Goal: Information Seeking & Learning: Learn about a topic

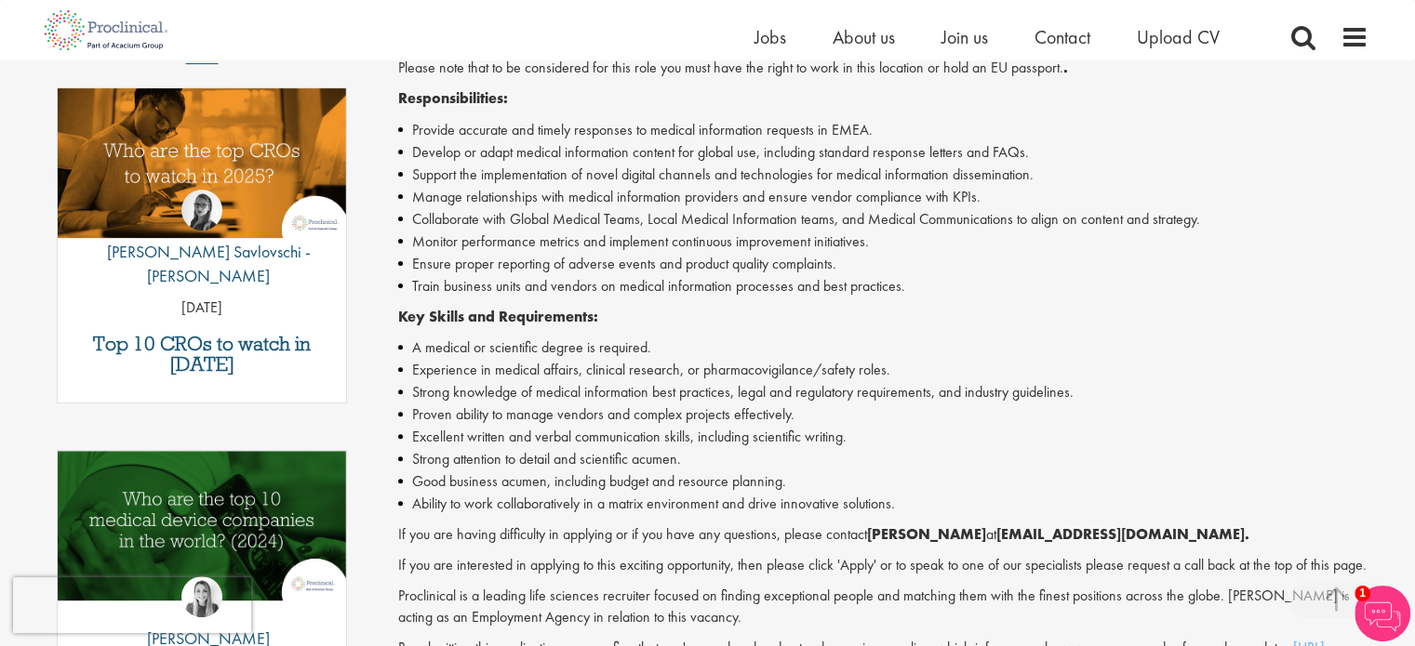
scroll to position [651, 0]
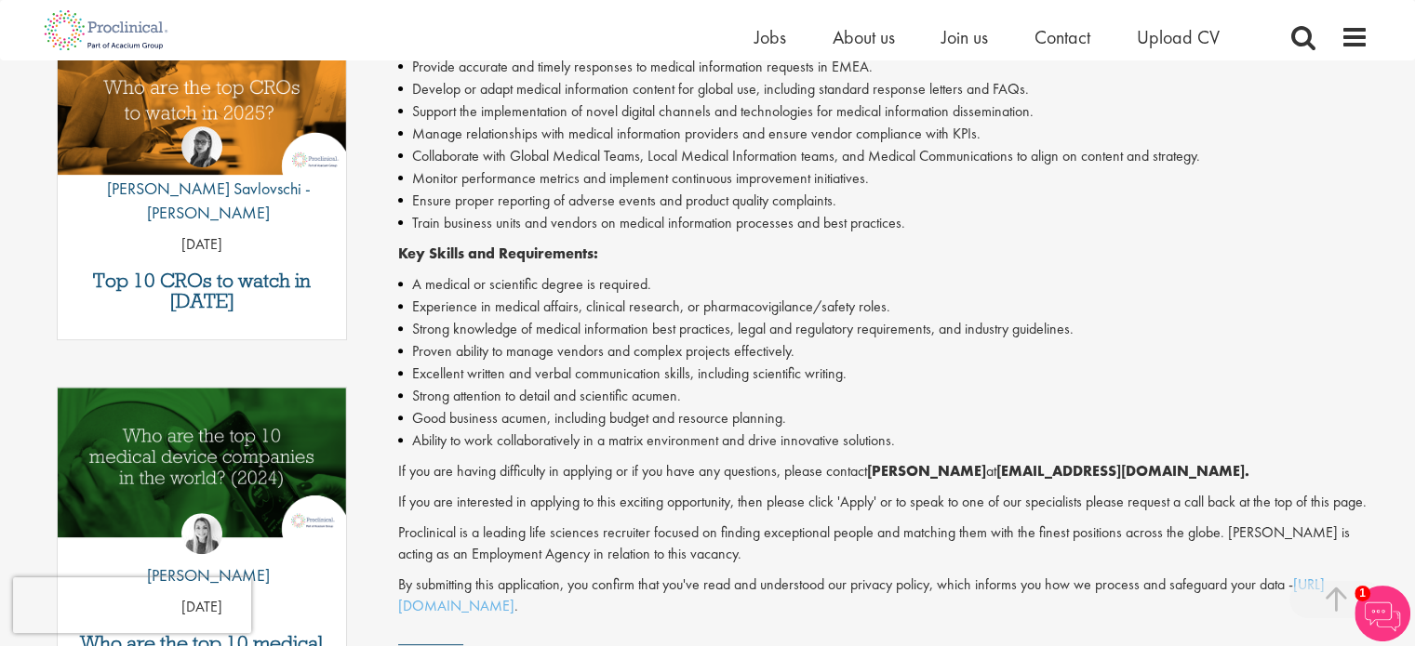
drag, startPoint x: 864, startPoint y: 210, endPoint x: 565, endPoint y: 246, distance: 301.7
click at [565, 246] on strong "Key Skills and Requirements:" at bounding box center [498, 254] width 200 height 20
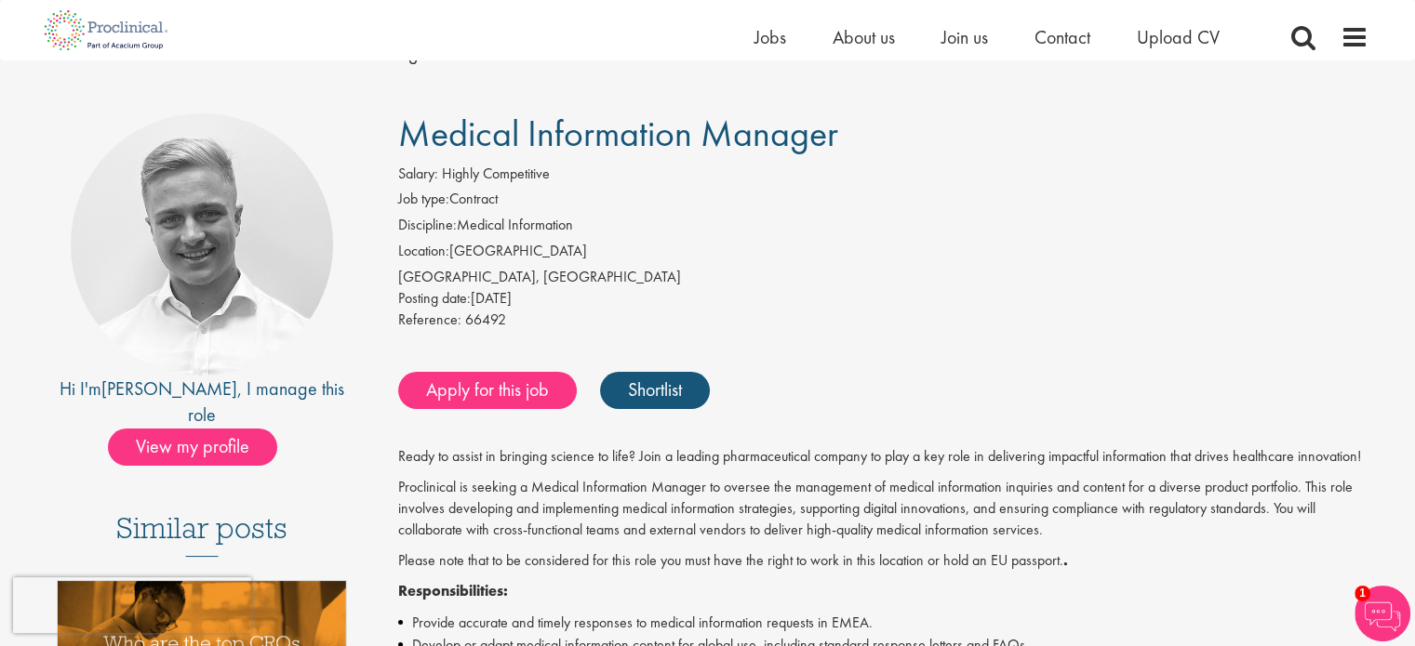
scroll to position [93, 0]
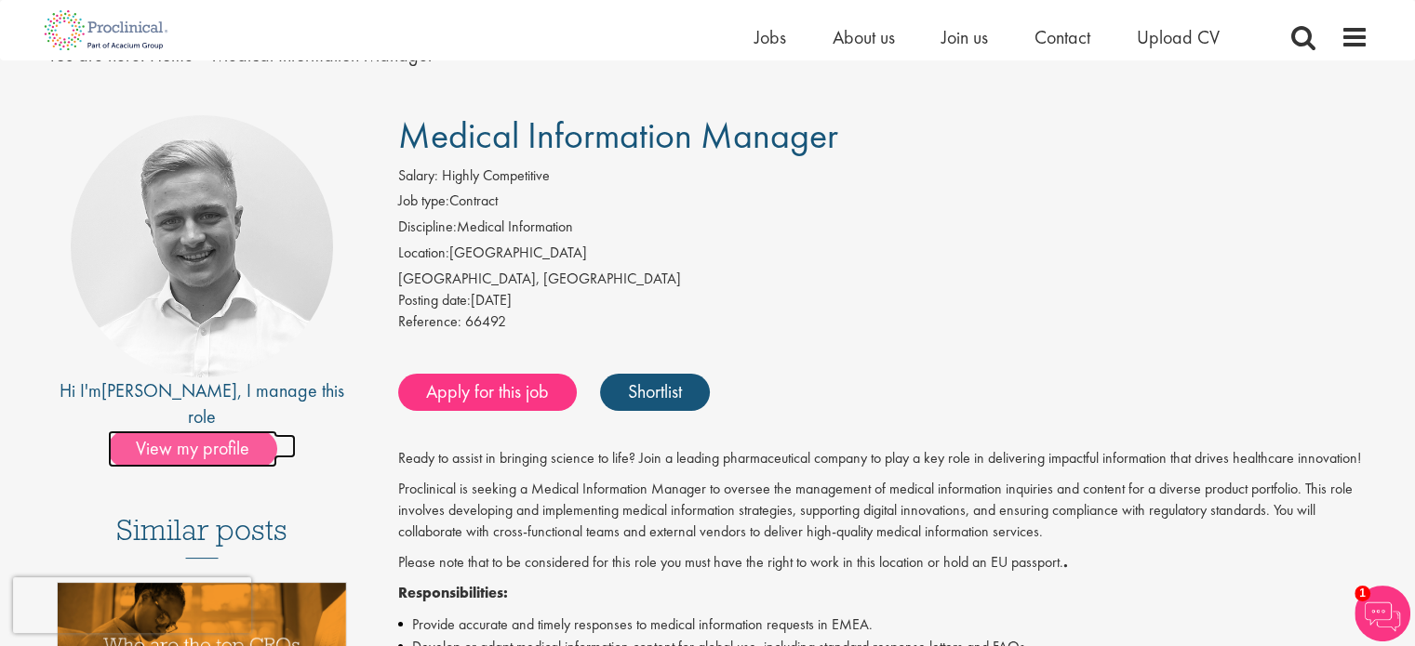
click at [222, 431] on span "View my profile" at bounding box center [192, 449] width 169 height 37
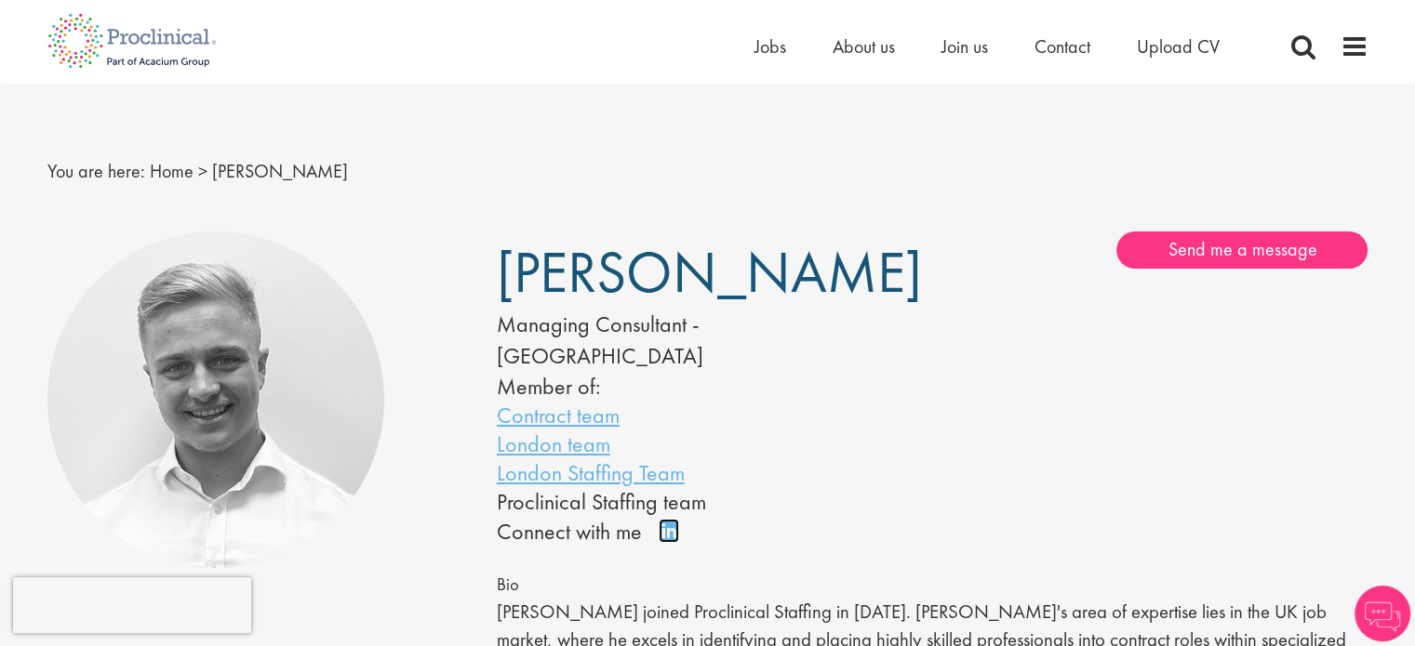
click at [665, 539] on link "Connect on LinkedIn" at bounding box center [674, 539] width 33 height 0
drag, startPoint x: 492, startPoint y: 267, endPoint x: 757, endPoint y: 262, distance: 265.1
click at [757, 262] on div "[PERSON_NAME] Managing Consultant - [GEOGRAPHIC_DATA] Member of: Contract team …" at bounding box center [707, 390] width 449 height 317
copy span "[PERSON_NAME]"
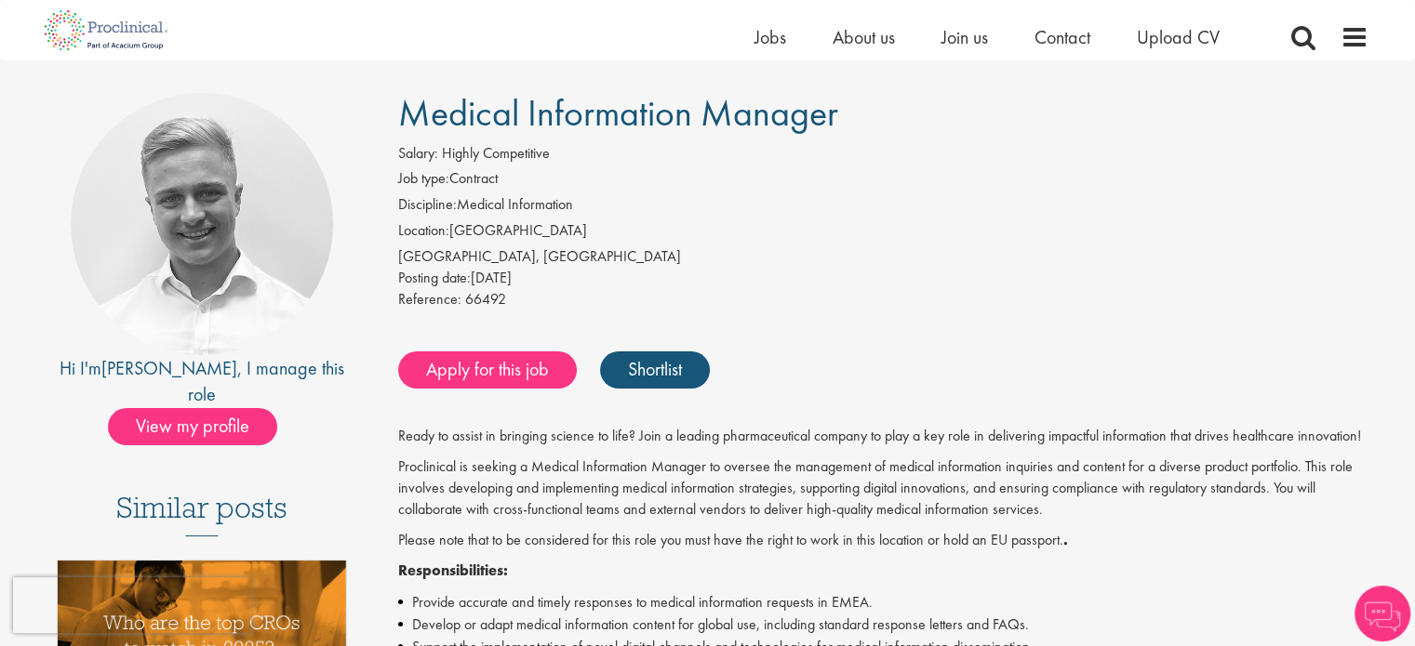
drag, startPoint x: 402, startPoint y: 103, endPoint x: 848, endPoint y: 107, distance: 446.4
click at [848, 107] on h1 "Medical Information Manager" at bounding box center [883, 113] width 970 height 41
copy span "Medical Information Manager"
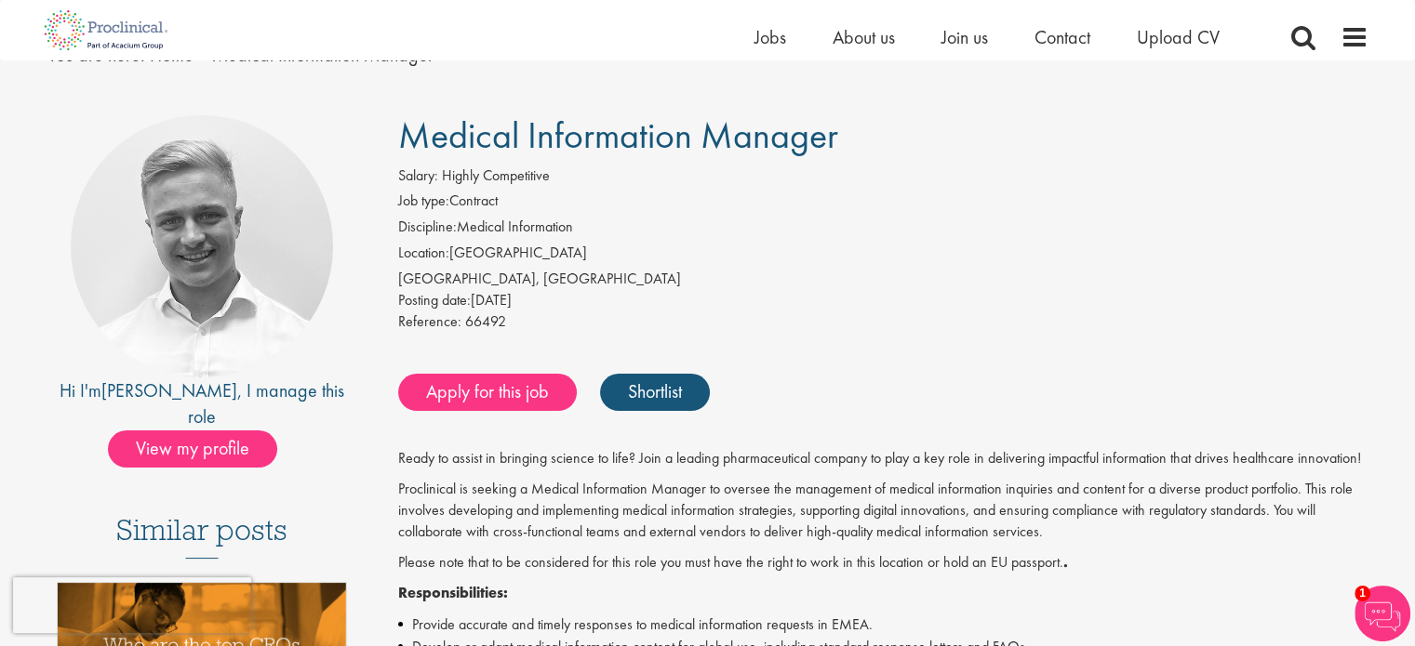
drag, startPoint x: 530, startPoint y: 252, endPoint x: 500, endPoint y: 263, distance: 31.8
click at [512, 252] on li "Location: Switzerland" at bounding box center [883, 256] width 970 height 26
drag, startPoint x: 455, startPoint y: 279, endPoint x: 391, endPoint y: 282, distance: 64.2
click at [391, 282] on div "Salary: Highly Competitive Job type: Contract Discipline: Medical Information L…" at bounding box center [883, 252] width 998 height 172
copy div "Zürich, Switzerland"
